Goal: Task Accomplishment & Management: Use online tool/utility

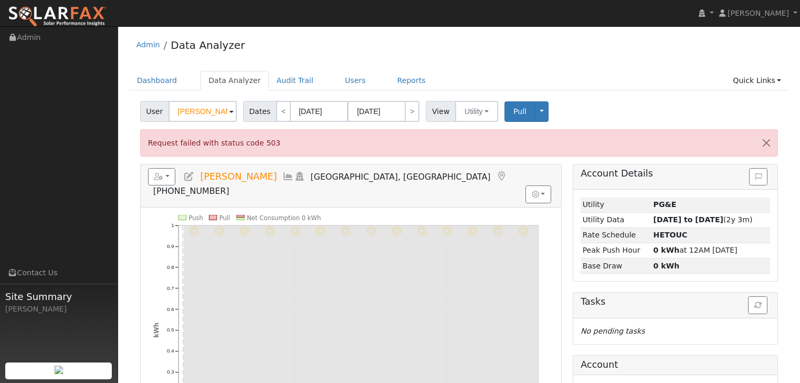
click at [189, 174] on icon at bounding box center [189, 176] width 12 height 9
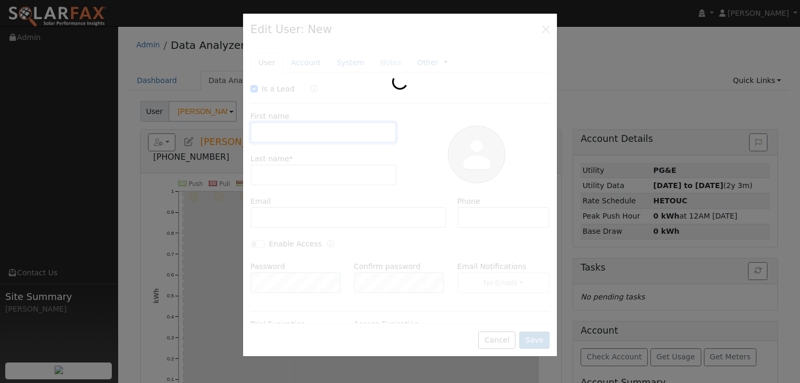
checkbox input "true"
type input "[PERSON_NAME]"
type input "mcole@ebcommunitymgrs.com"
type input "[PHONE_NUMBER]"
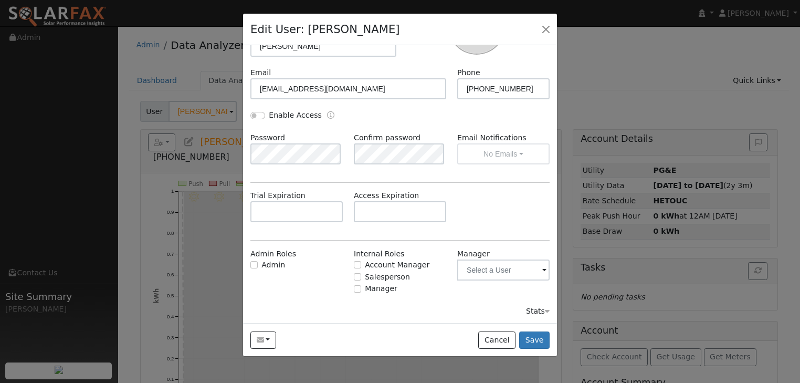
scroll to position [129, 0]
click at [506, 340] on button "Cancel" at bounding box center [496, 340] width 37 height 18
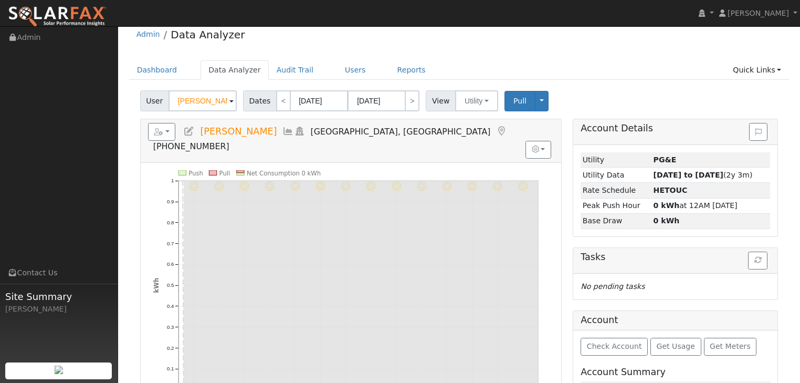
scroll to position [0, 0]
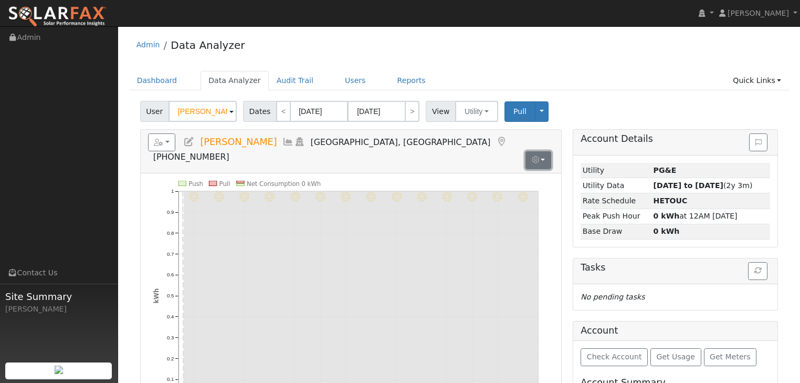
click at [544, 151] on button "button" at bounding box center [538, 160] width 26 height 18
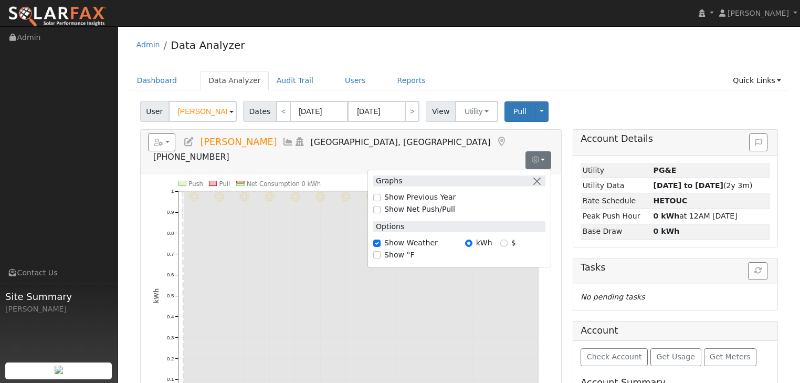
click at [557, 101] on div "User Melissa Cole Account Default Account Default Account 2555 Flosden Road, Am…" at bounding box center [459, 109] width 642 height 25
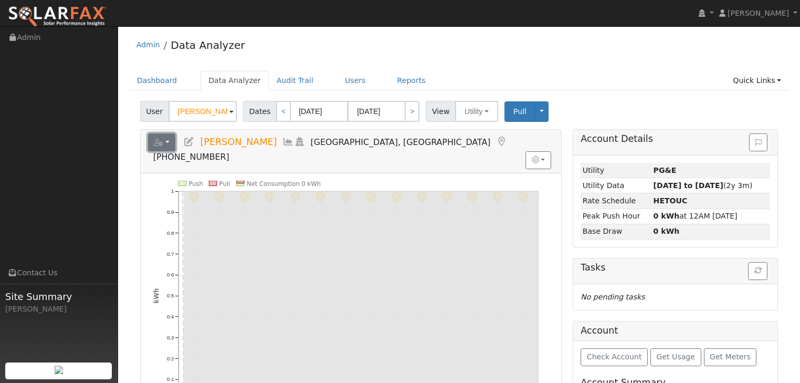
click at [168, 143] on button "button" at bounding box center [162, 142] width 28 height 18
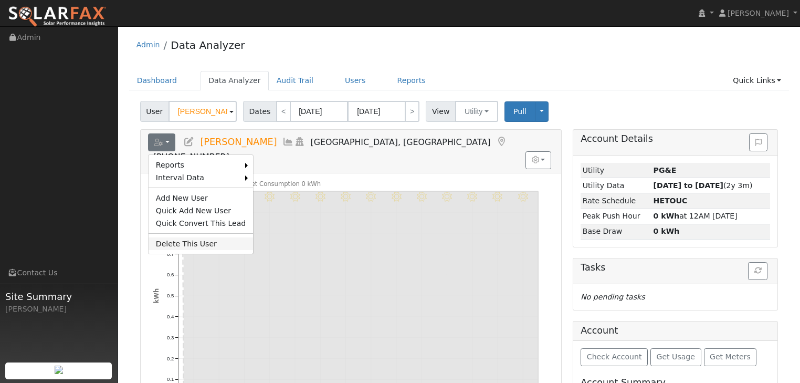
click at [182, 239] on link "Delete This User" at bounding box center [201, 243] width 105 height 13
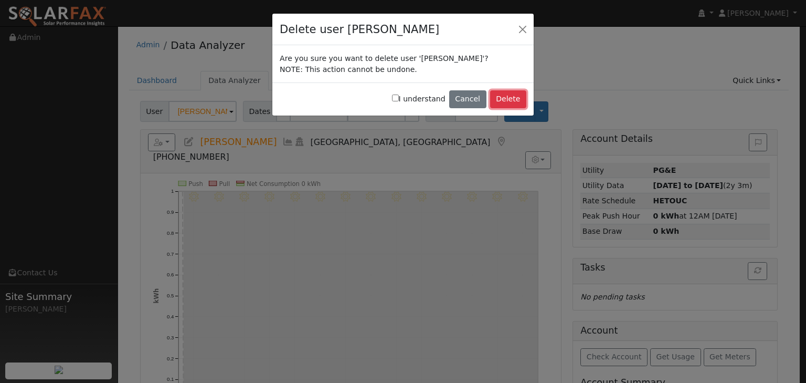
click at [511, 101] on button "Delete" at bounding box center [508, 99] width 36 height 18
click at [399, 98] on input "I understand" at bounding box center [395, 97] width 7 height 7
checkbox input "true"
click at [513, 92] on button "Delete" at bounding box center [508, 99] width 36 height 18
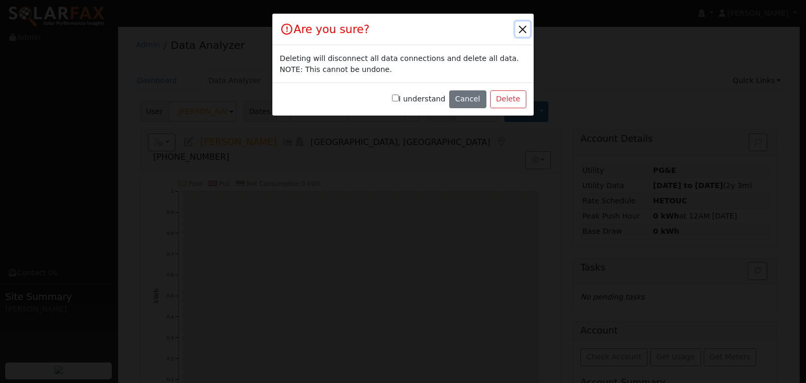
click at [525, 25] on button "button" at bounding box center [522, 29] width 15 height 15
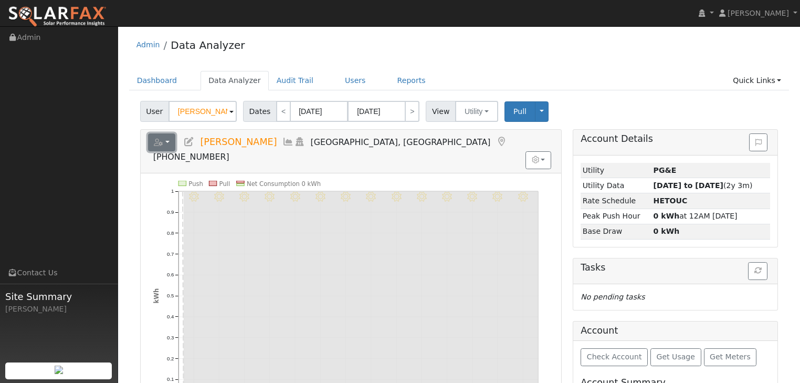
click at [165, 139] on button "button" at bounding box center [162, 142] width 28 height 18
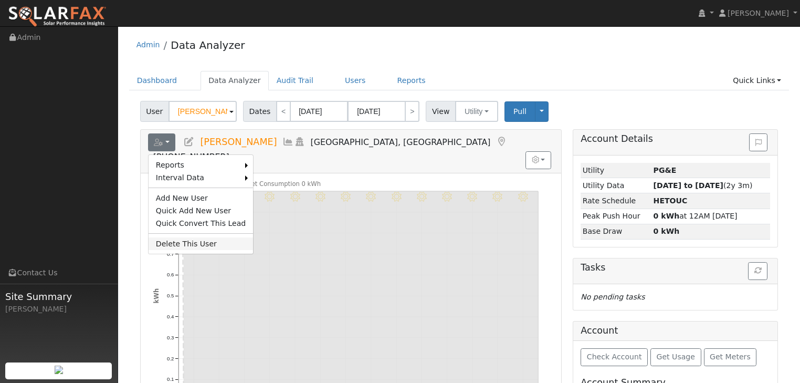
click at [173, 237] on link "Delete This User" at bounding box center [201, 243] width 105 height 13
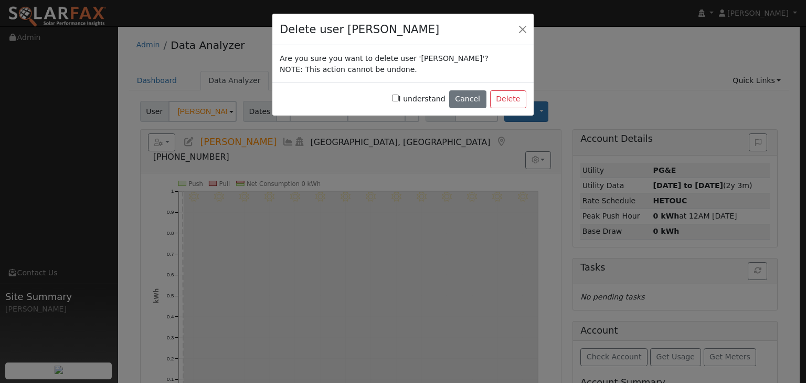
click at [399, 97] on input "I understand" at bounding box center [395, 97] width 7 height 7
checkbox input "true"
click at [512, 100] on button "Delete" at bounding box center [508, 99] width 36 height 18
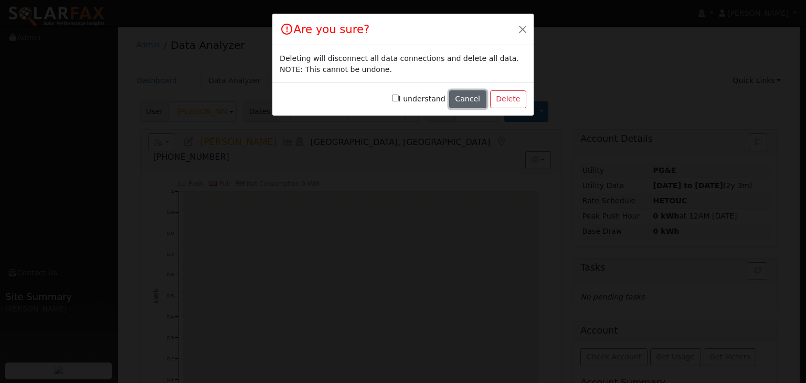
click at [474, 101] on button "Cancel" at bounding box center [467, 99] width 37 height 18
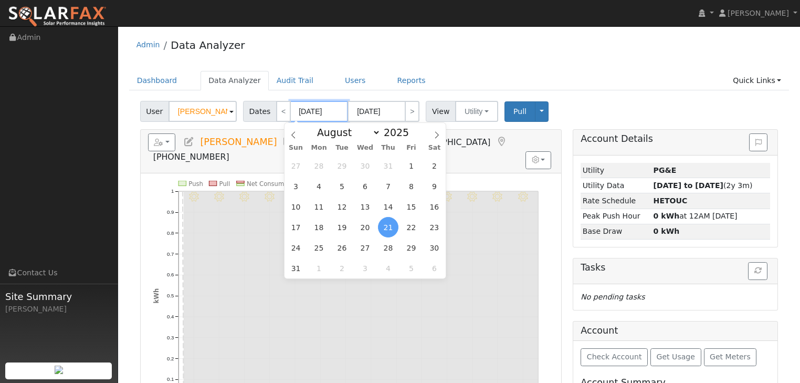
click at [305, 109] on input "[DATE]" at bounding box center [319, 111] width 58 height 21
click at [375, 132] on select "January February March April May June July August September October November De…" at bounding box center [346, 132] width 69 height 13
click at [393, 136] on input "2025" at bounding box center [399, 132] width 38 height 12
click at [411, 134] on span at bounding box center [414, 135] width 7 height 6
type input "2024"
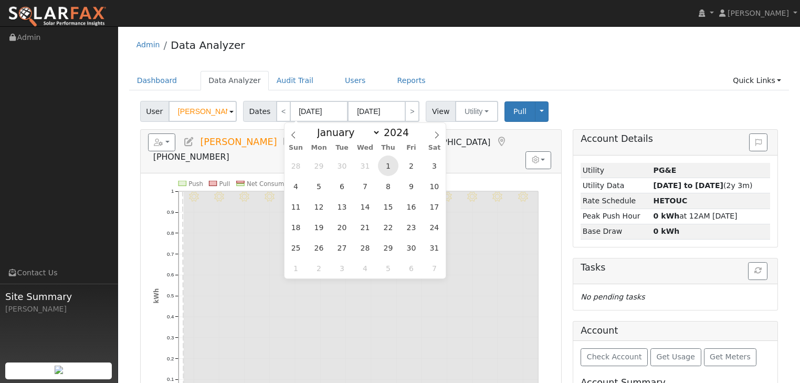
click at [388, 166] on span "1" at bounding box center [388, 165] width 20 height 20
type input "08/01/2024"
type input "08/31/2024"
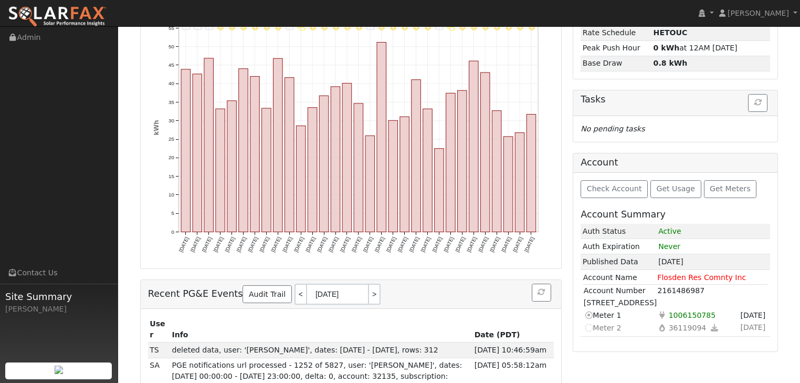
scroll to position [170, 0]
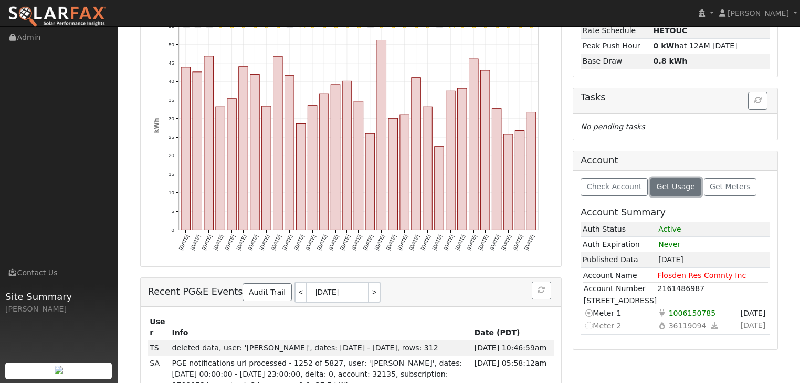
click at [672, 187] on span "Get Usage" at bounding box center [676, 186] width 38 height 8
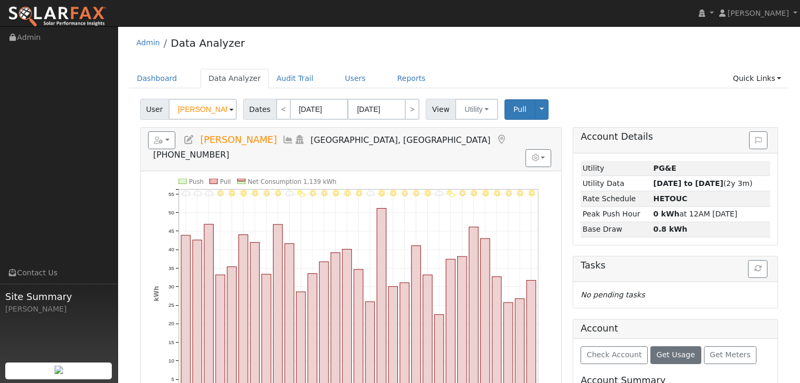
scroll to position [0, 0]
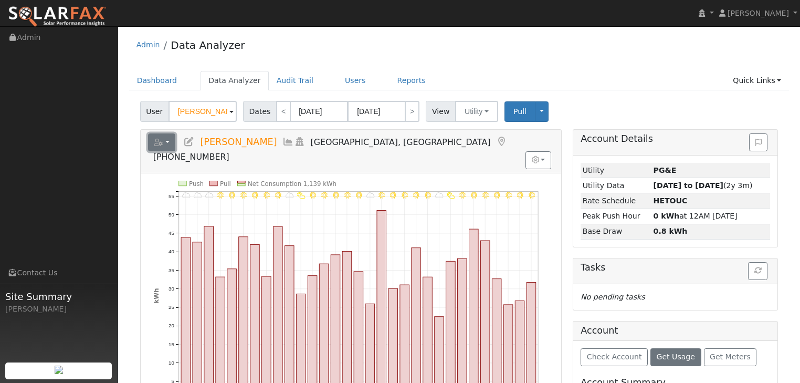
click at [168, 142] on button "button" at bounding box center [162, 142] width 28 height 18
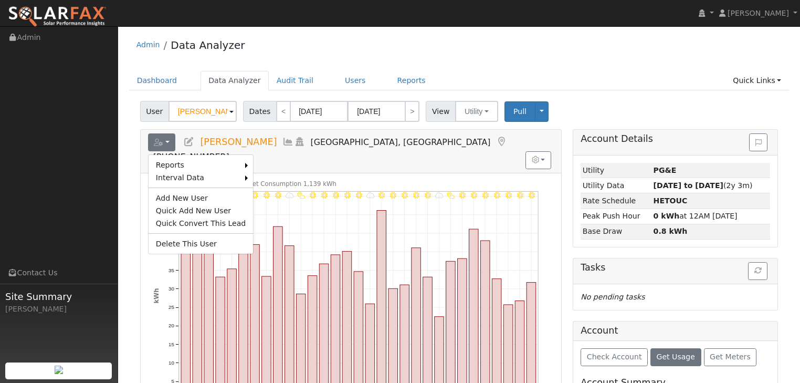
click at [607, 63] on div "Admin Data Analyzer" at bounding box center [459, 47] width 660 height 32
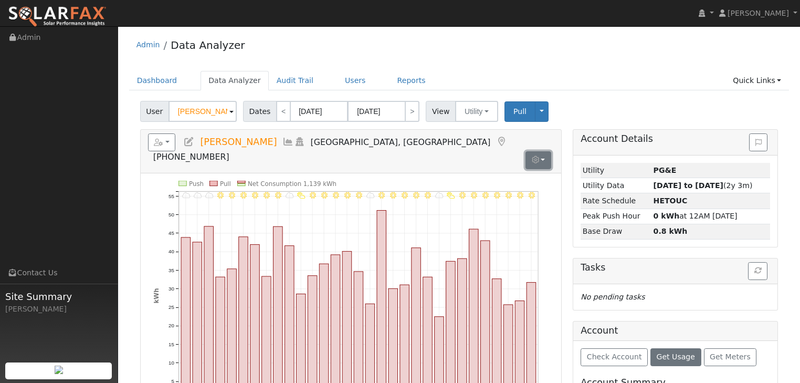
click at [543, 151] on button "button" at bounding box center [538, 160] width 26 height 18
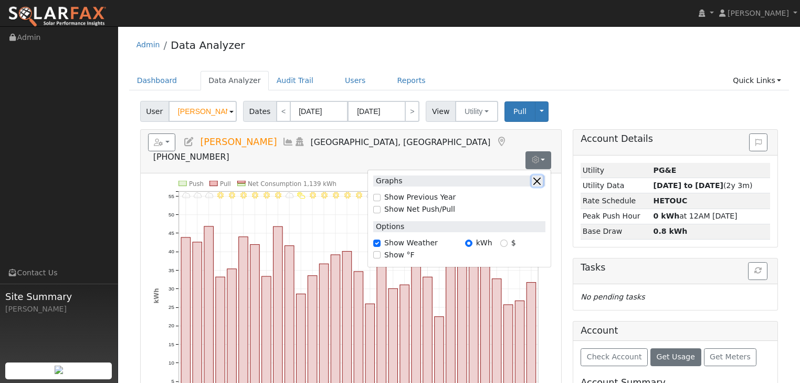
click at [538, 175] on button "button" at bounding box center [537, 180] width 11 height 11
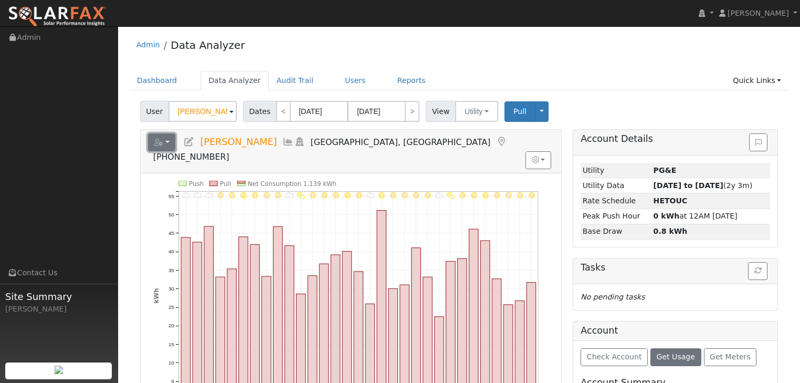
click at [167, 139] on button "button" at bounding box center [162, 142] width 28 height 18
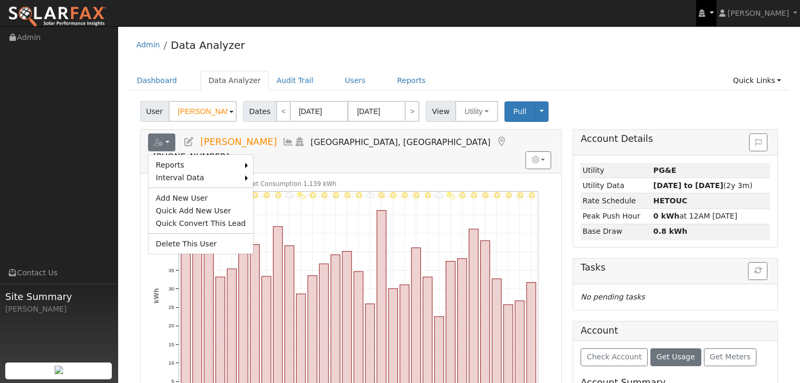
click at [716, 12] on link at bounding box center [706, 13] width 20 height 26
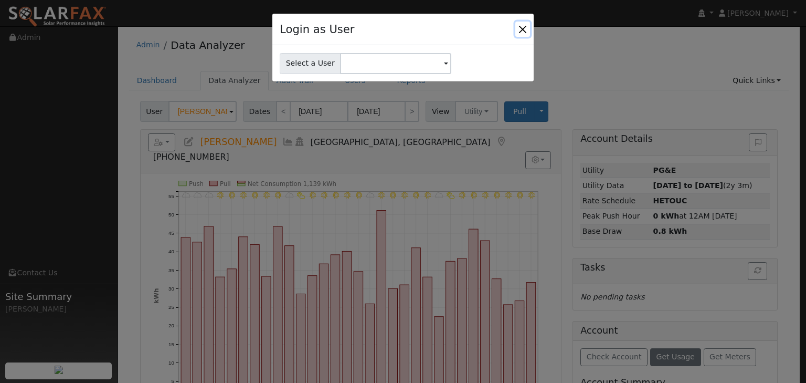
click at [522, 30] on button "Close" at bounding box center [522, 29] width 15 height 15
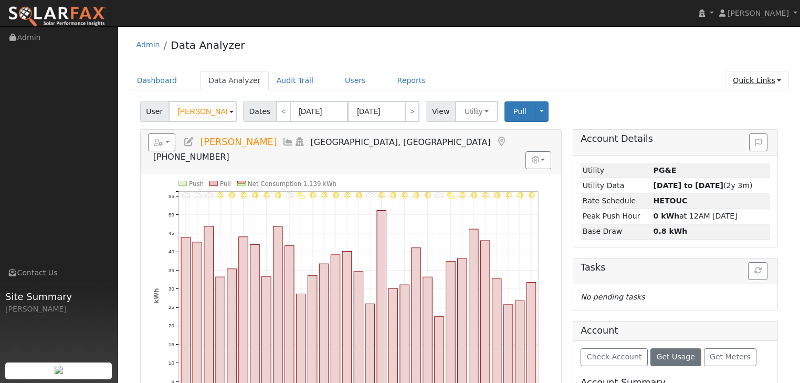
click at [781, 80] on link "Quick Links" at bounding box center [757, 80] width 64 height 19
click at [718, 176] on link "Help Center" at bounding box center [735, 177] width 107 height 15
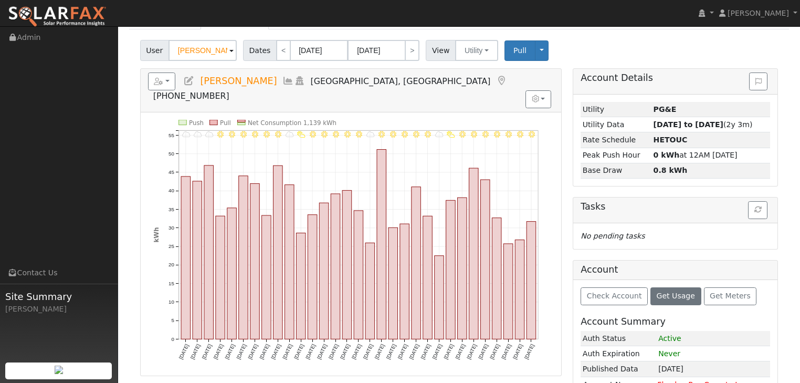
scroll to position [52, 0]
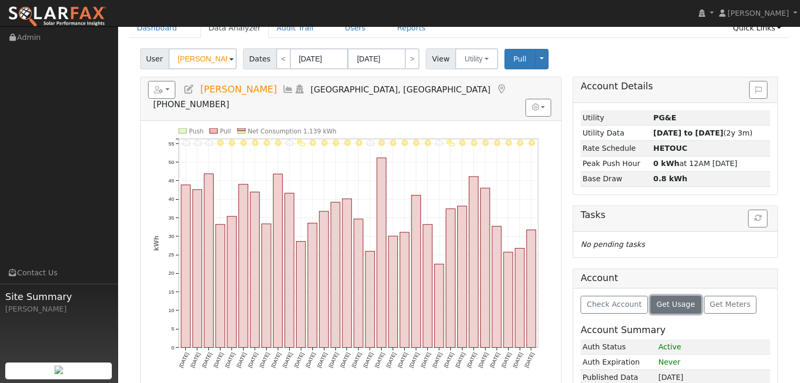
click at [658, 304] on span "Get Usage" at bounding box center [676, 304] width 38 height 8
click at [663, 300] on span "Get Usage" at bounding box center [676, 304] width 38 height 8
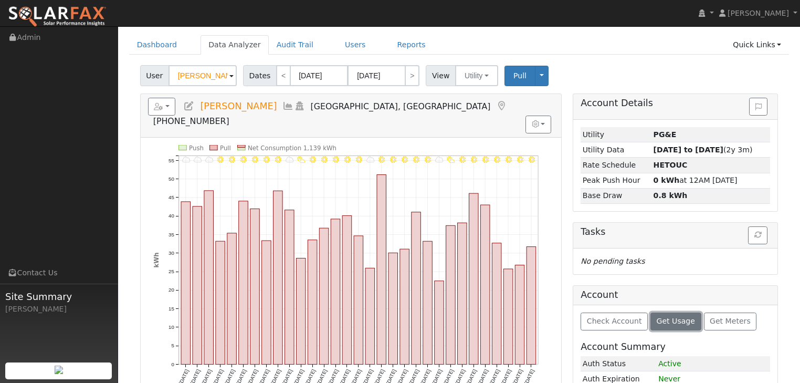
scroll to position [0, 0]
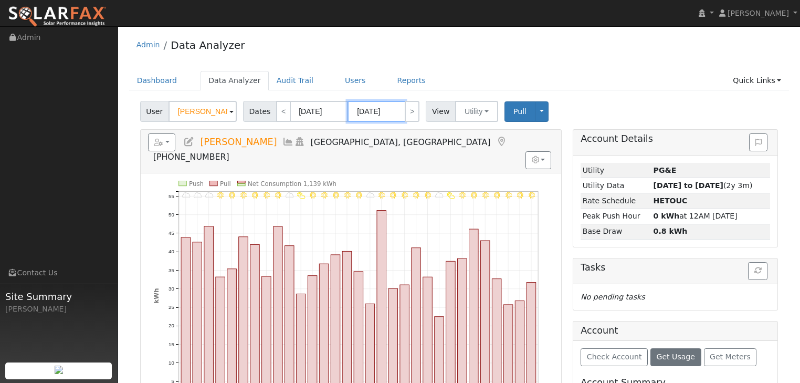
click at [385, 104] on input "08/31/2024" at bounding box center [376, 111] width 58 height 21
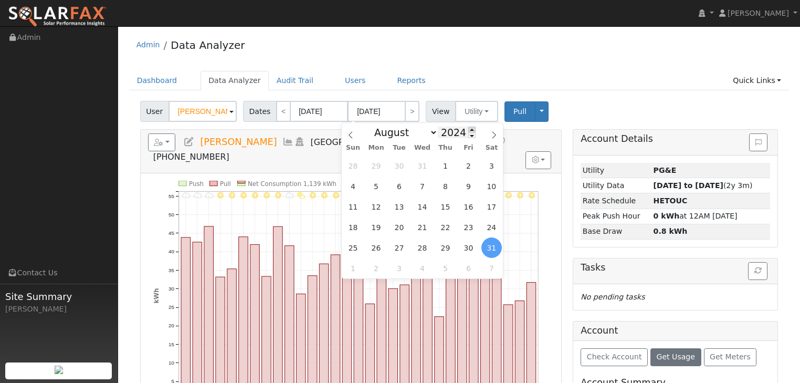
click at [468, 131] on span at bounding box center [471, 129] width 7 height 6
type input "2025"
click at [443, 167] on span "31" at bounding box center [445, 165] width 20 height 20
type input "07/31/2025"
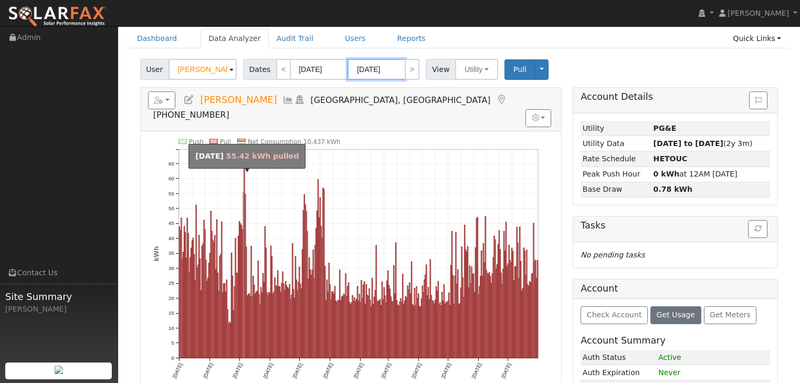
scroll to position [42, 0]
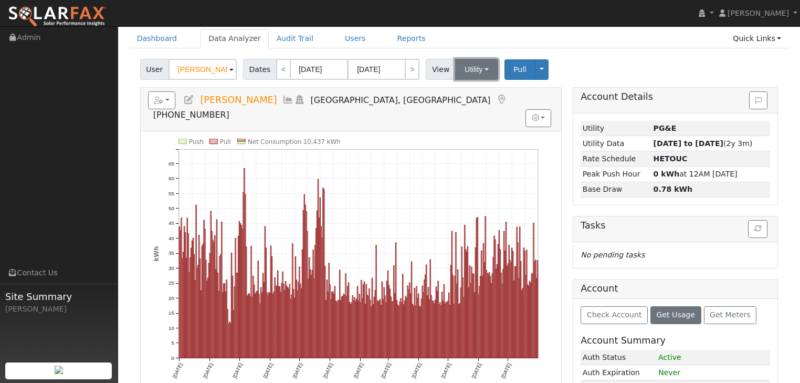
click at [479, 69] on button "Utility" at bounding box center [476, 69] width 43 height 21
click at [477, 69] on button "Utility" at bounding box center [476, 69] width 43 height 21
click at [389, 36] on link "Reports" at bounding box center [411, 38] width 44 height 19
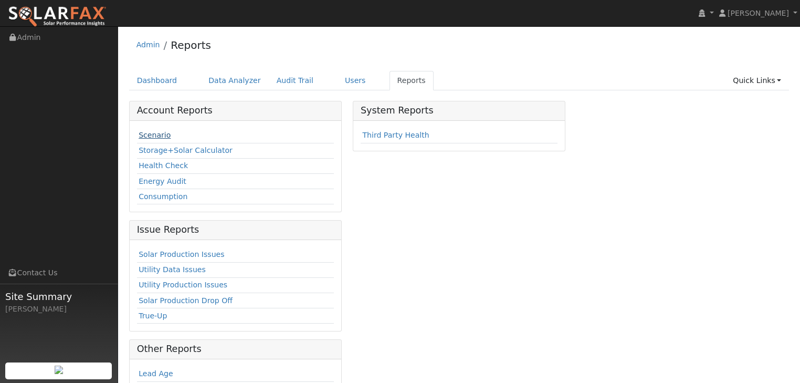
click at [145, 134] on link "Scenario" at bounding box center [155, 135] width 32 height 8
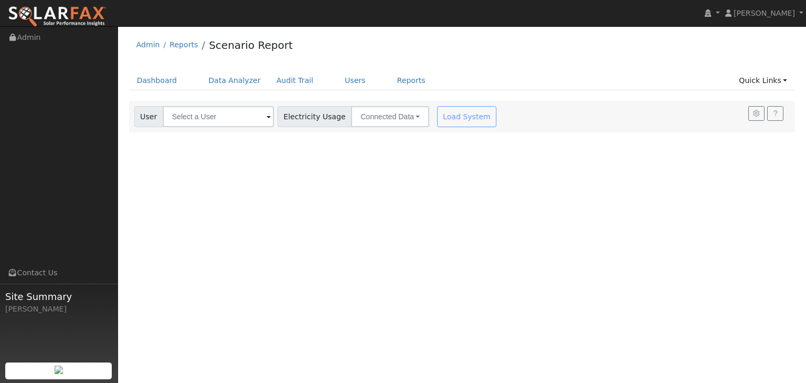
click at [267, 114] on span at bounding box center [269, 117] width 4 height 12
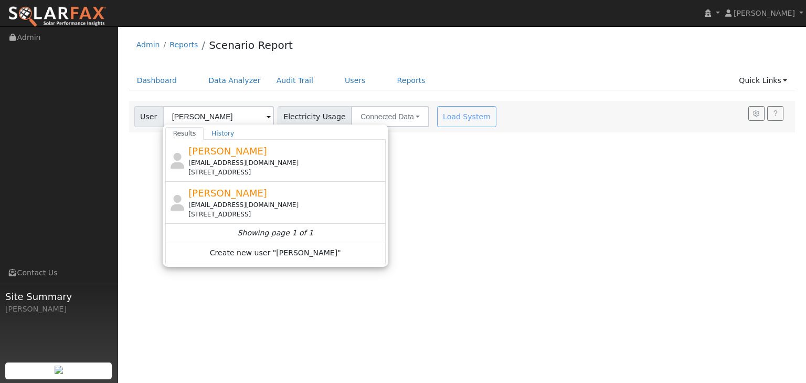
click at [201, 146] on span "[PERSON_NAME]" at bounding box center [227, 150] width 79 height 11
type input "[PERSON_NAME]"
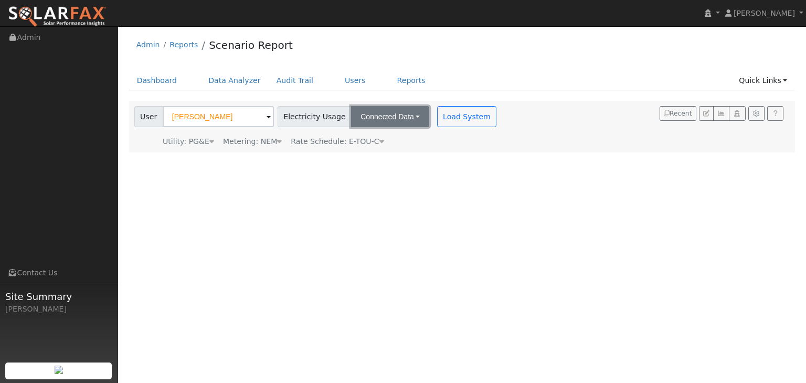
click at [405, 117] on button "Connected Data" at bounding box center [390, 116] width 78 height 21
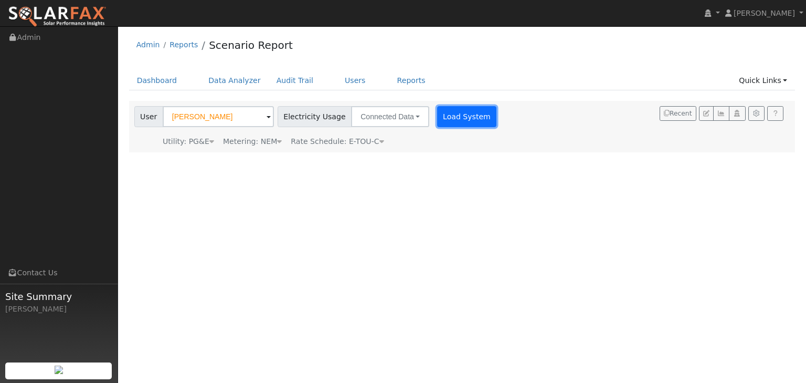
click at [447, 115] on button "Load System" at bounding box center [467, 116] width 60 height 21
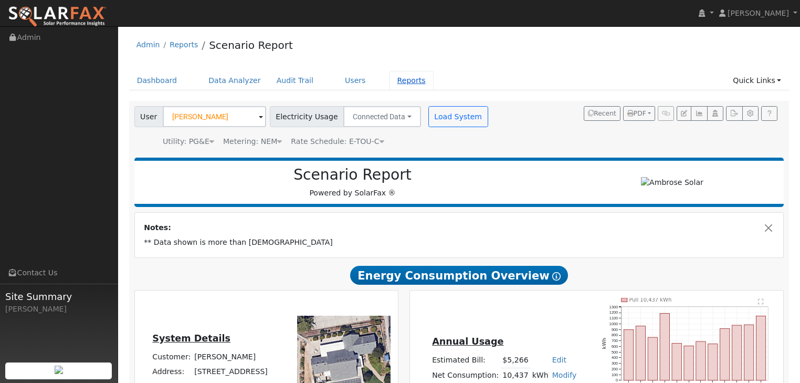
click at [389, 78] on link "Reports" at bounding box center [411, 80] width 44 height 19
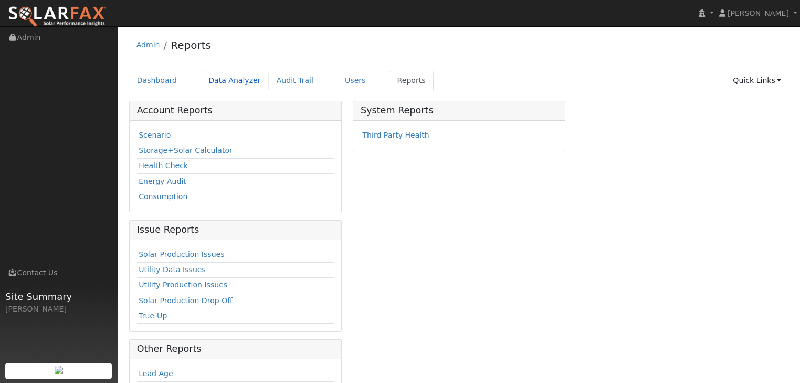
click at [219, 77] on link "Data Analyzer" at bounding box center [234, 80] width 68 height 19
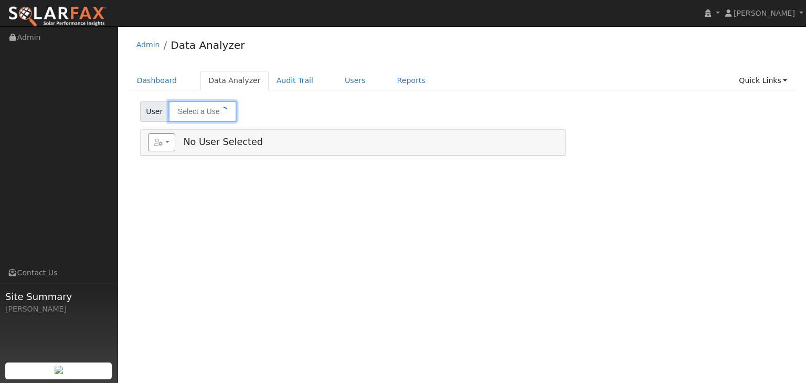
type input "[PERSON_NAME]"
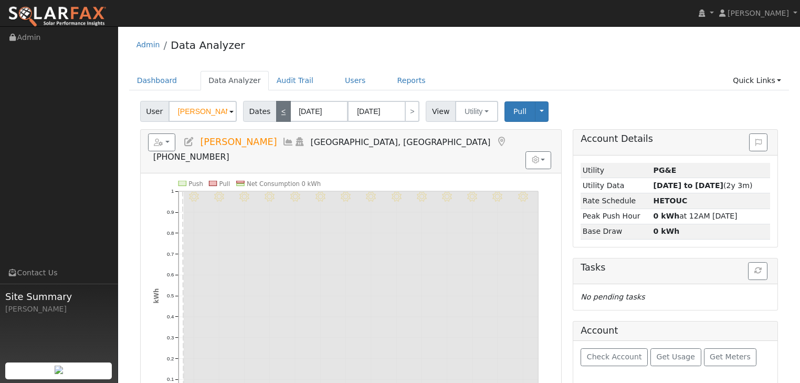
click at [278, 115] on link "<" at bounding box center [283, 111] width 15 height 21
type input "[DATE]"
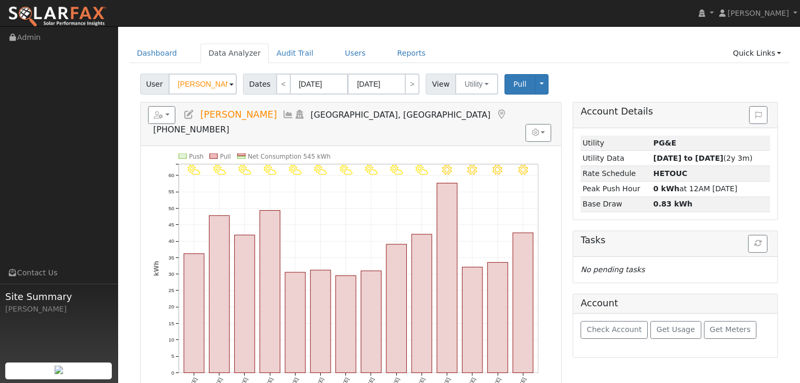
scroll to position [42, 0]
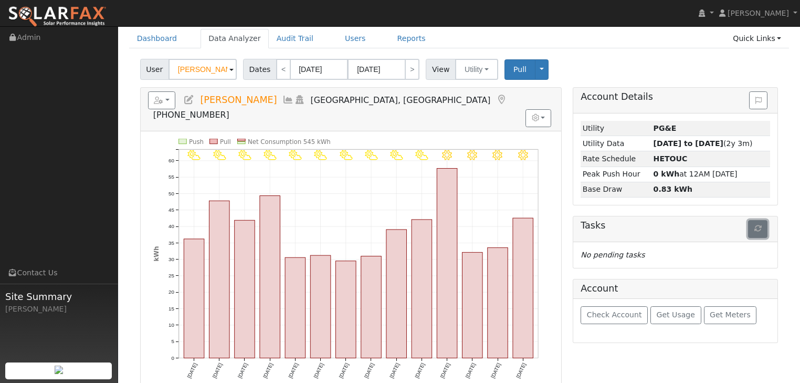
click at [755, 229] on icon "button" at bounding box center [757, 228] width 7 height 7
click at [542, 109] on button "button" at bounding box center [538, 118] width 26 height 18
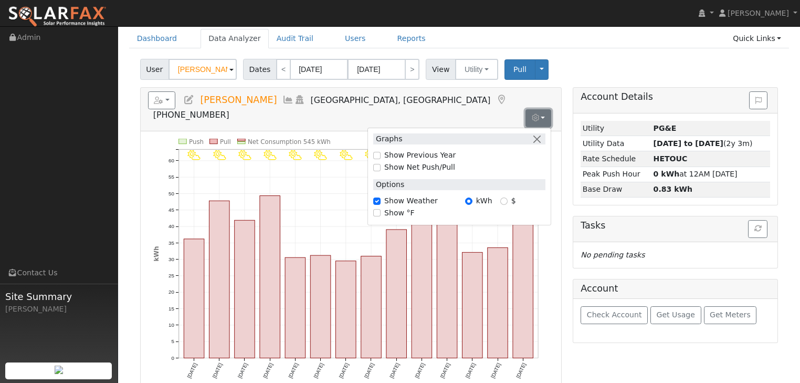
click at [542, 109] on button "button" at bounding box center [538, 118] width 26 height 18
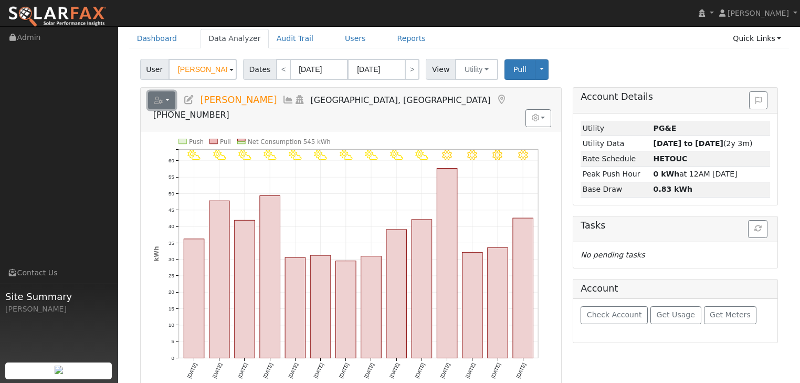
click at [165, 98] on button "button" at bounding box center [162, 100] width 28 height 18
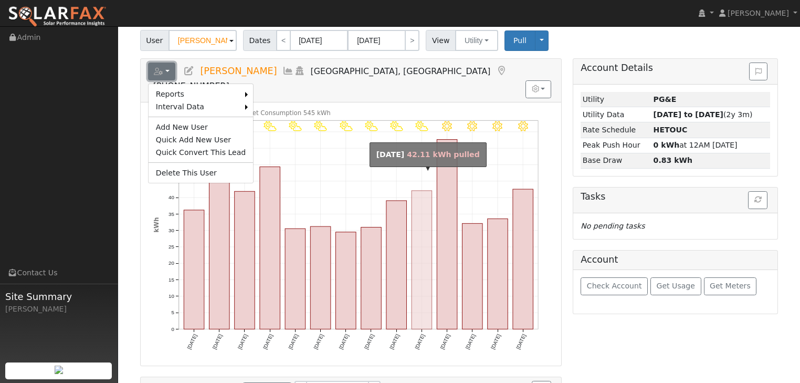
scroll to position [0, 0]
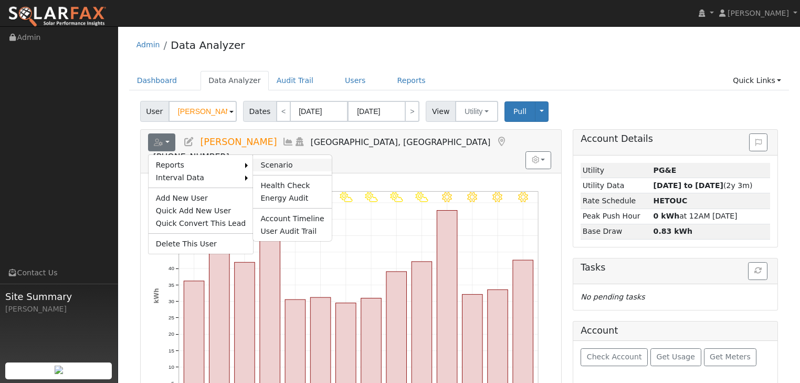
click at [266, 162] on link "Scenario" at bounding box center [292, 164] width 78 height 13
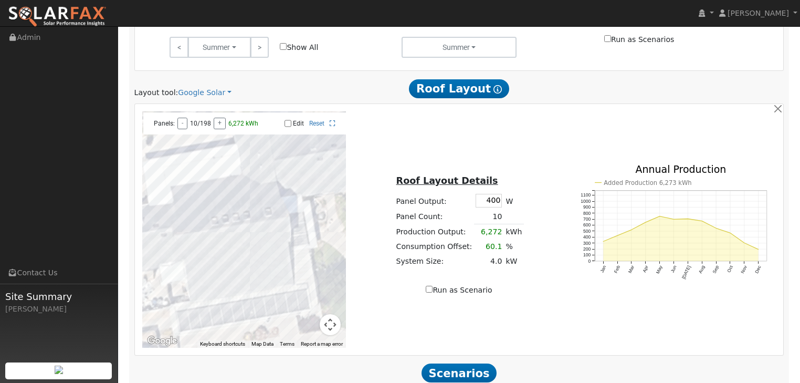
scroll to position [588, 0]
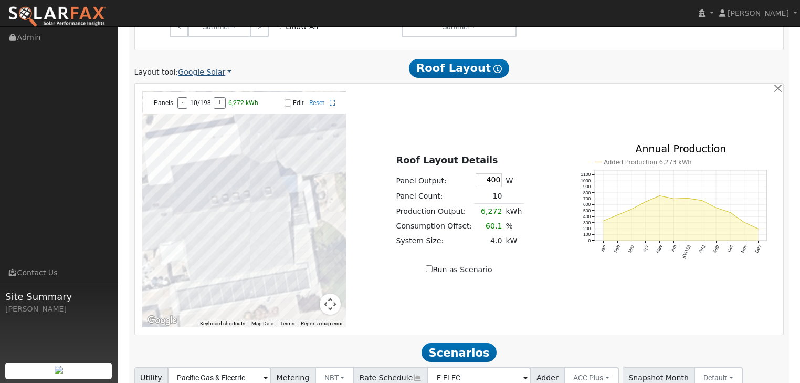
click at [220, 71] on link "Google Solar" at bounding box center [205, 72] width 54 height 11
click at [194, 119] on link "Aurora" at bounding box center [211, 120] width 73 height 15
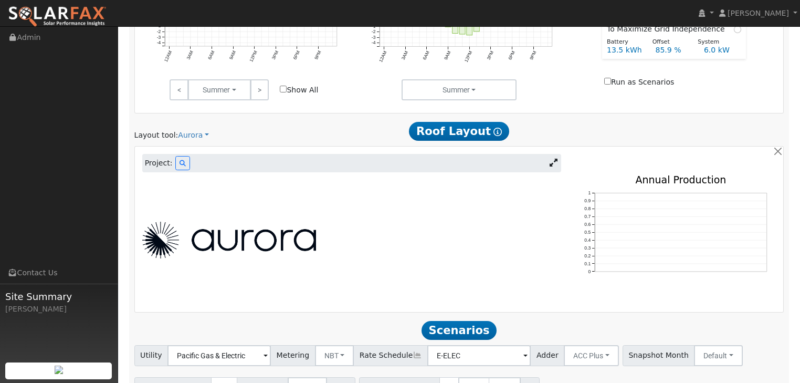
scroll to position [548, 0]
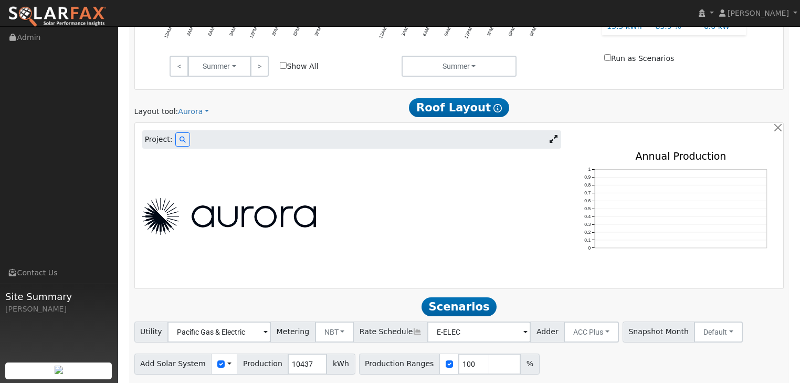
click at [279, 202] on img at bounding box center [229, 216] width 174 height 37
click at [181, 139] on icon at bounding box center [182, 139] width 6 height 6
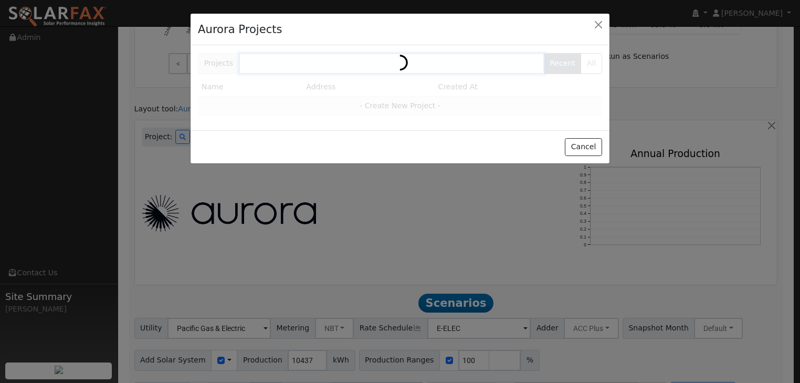
scroll to position [549, 0]
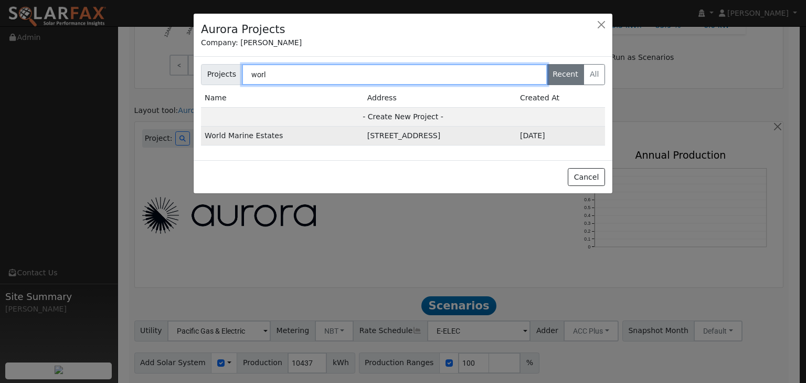
type input "worl"
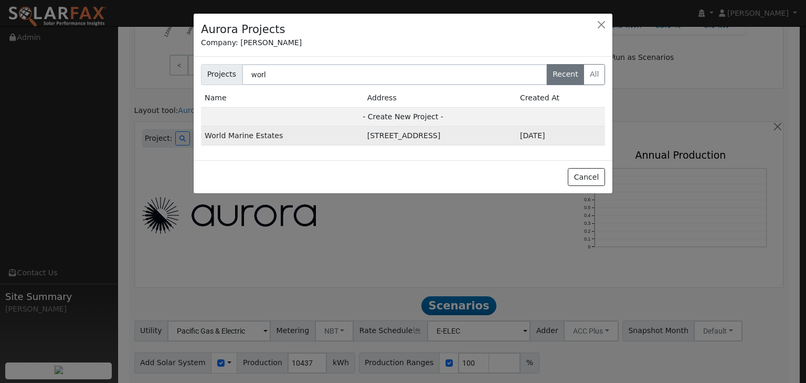
click at [257, 134] on td "World Marine Estates" at bounding box center [282, 135] width 163 height 19
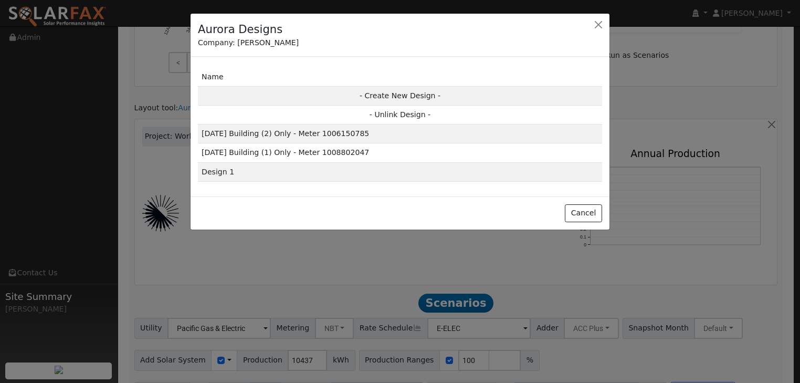
scroll to position [550, 0]
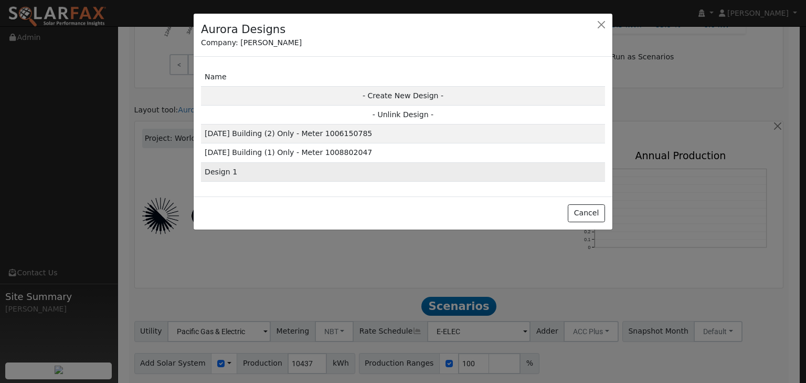
click at [220, 170] on td "Design 1" at bounding box center [403, 171] width 404 height 19
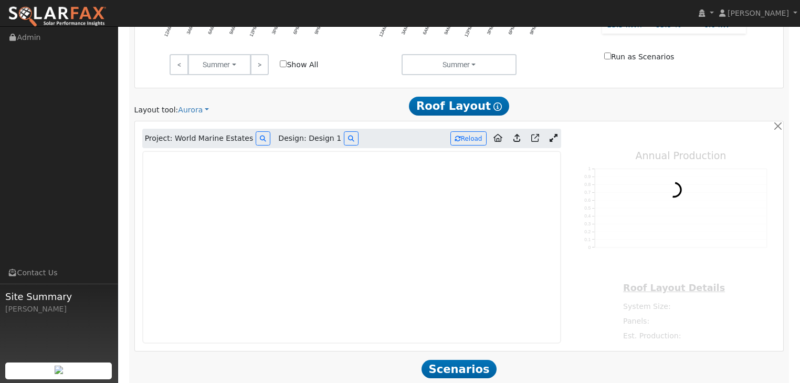
type input "39304"
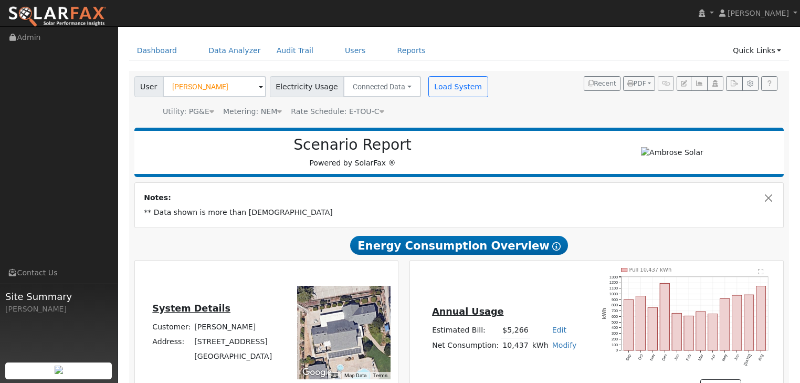
scroll to position [0, 0]
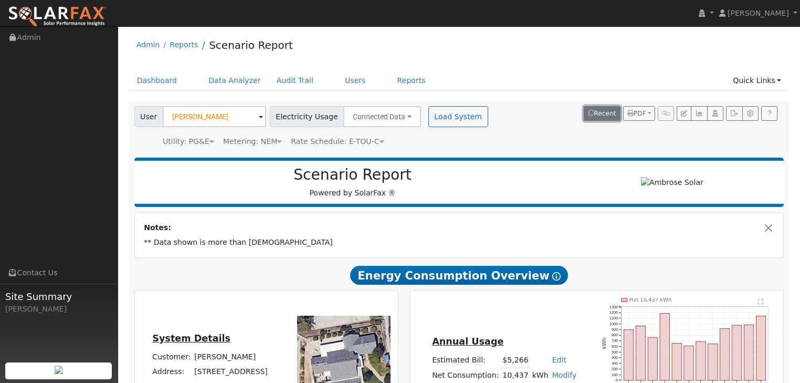
click at [602, 111] on button "Recent" at bounding box center [602, 113] width 37 height 15
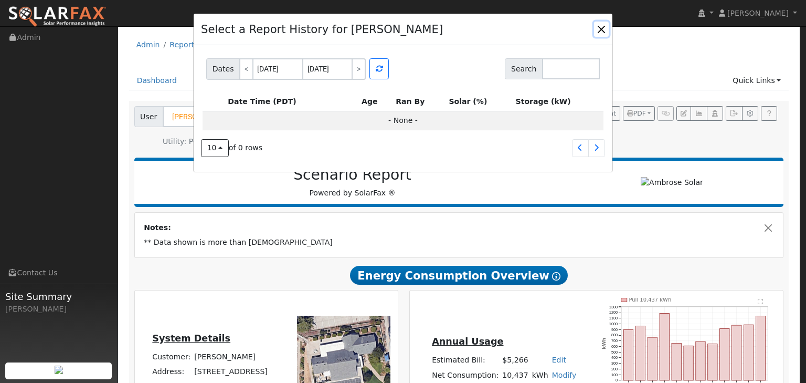
click at [601, 22] on button "button" at bounding box center [601, 29] width 15 height 15
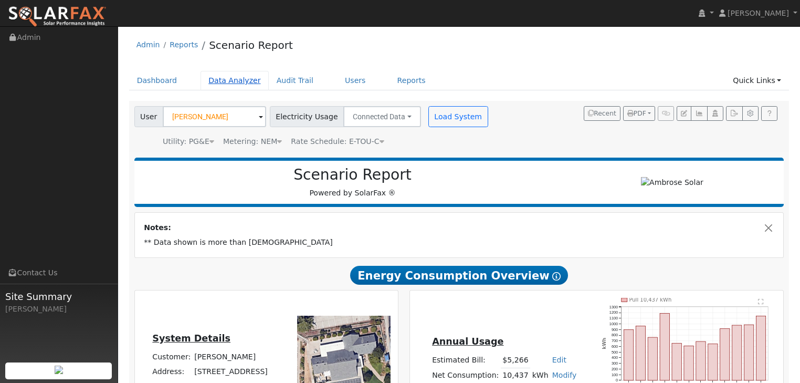
click at [232, 77] on link "Data Analyzer" at bounding box center [234, 80] width 68 height 19
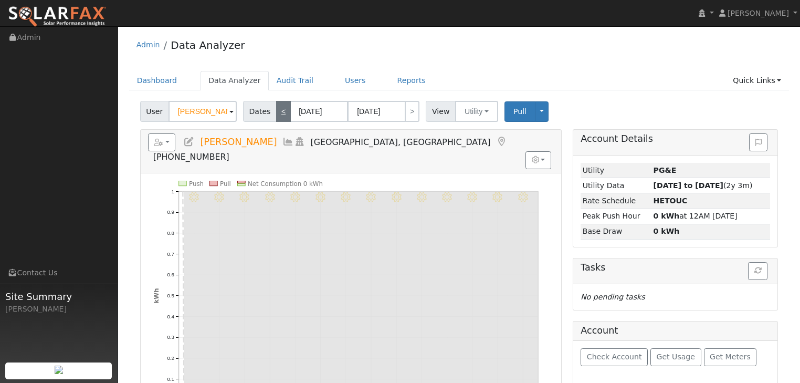
click at [276, 107] on link "<" at bounding box center [283, 111] width 15 height 21
type input "[DATE]"
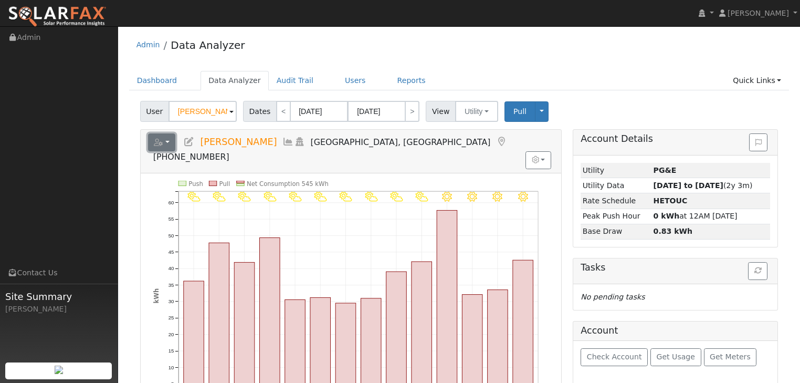
click at [169, 142] on button "button" at bounding box center [162, 142] width 28 height 18
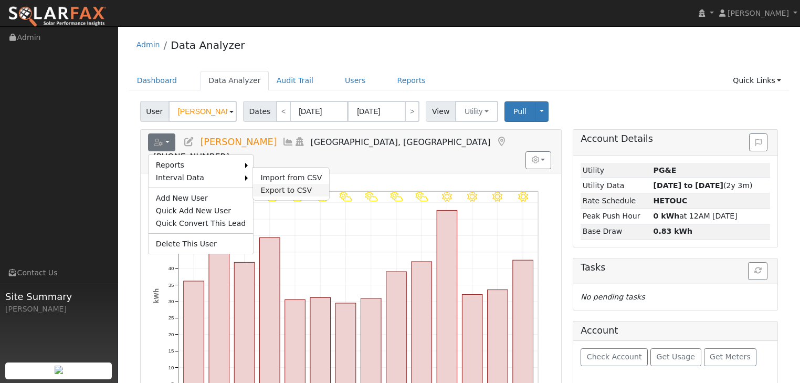
click at [268, 186] on link "Export to CSV" at bounding box center [291, 190] width 76 height 13
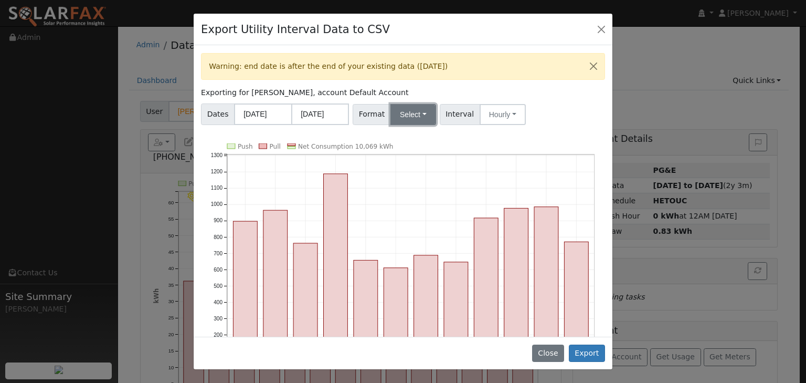
click at [420, 111] on button "Select" at bounding box center [413, 114] width 46 height 21
click at [598, 31] on button "Close" at bounding box center [601, 29] width 15 height 15
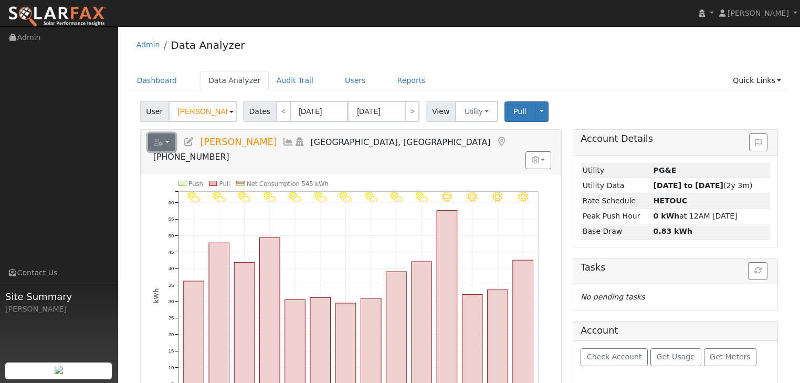
click at [169, 139] on button "button" at bounding box center [162, 142] width 28 height 18
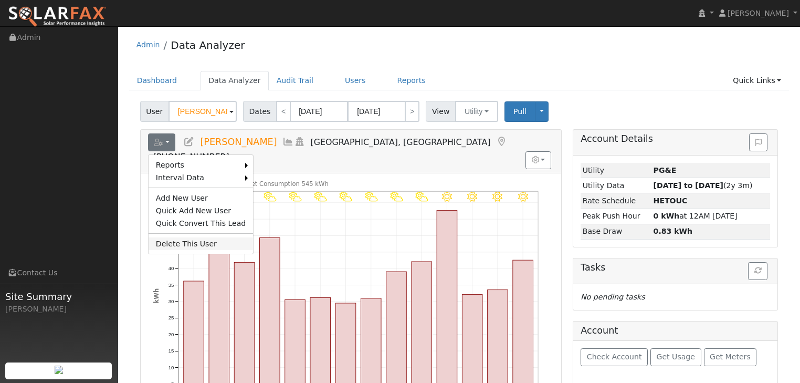
click at [172, 242] on link "Delete This User" at bounding box center [201, 243] width 105 height 13
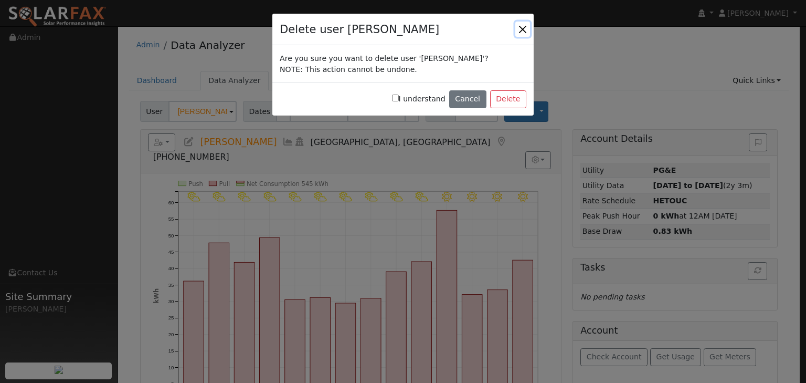
click at [524, 26] on button "button" at bounding box center [522, 29] width 15 height 15
